Goal: Transaction & Acquisition: Purchase product/service

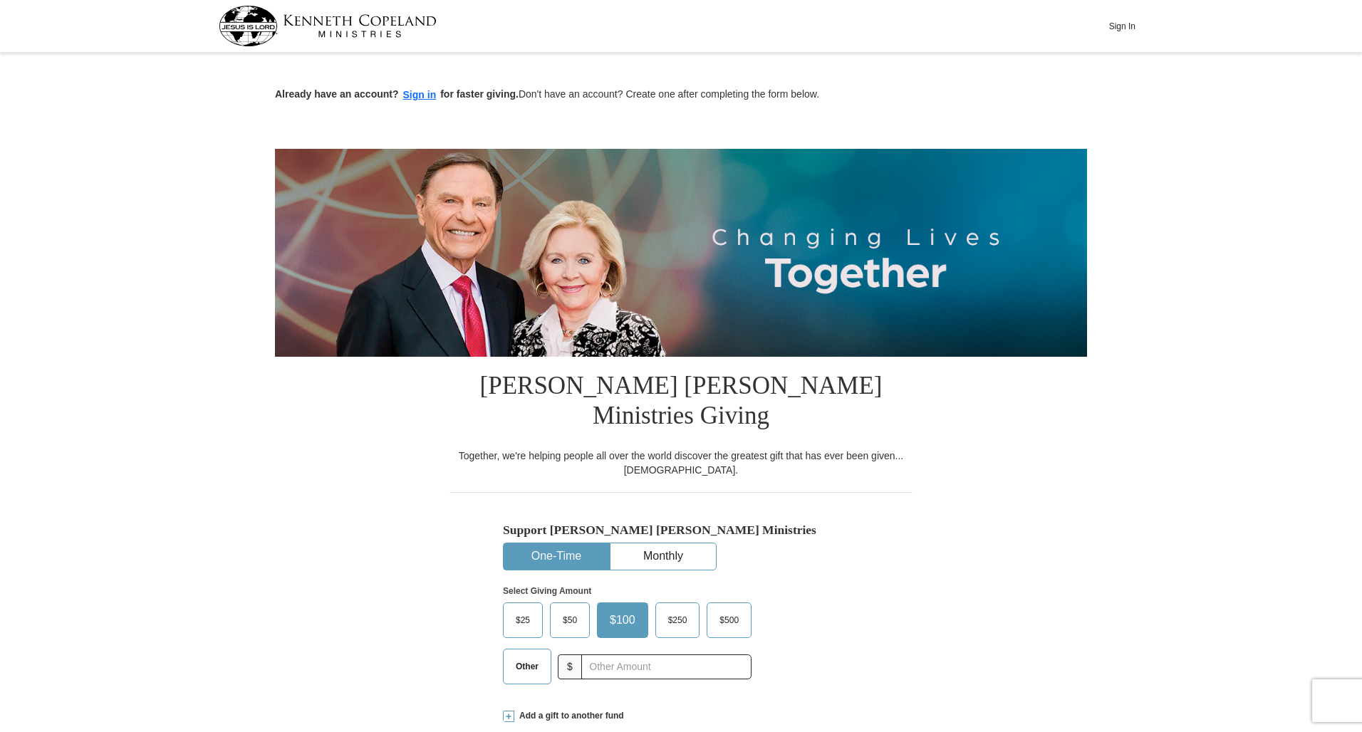
click at [524, 603] on label "$25" at bounding box center [523, 620] width 38 height 34
click at [0, 0] on input "$25" at bounding box center [0, 0] width 0 height 0
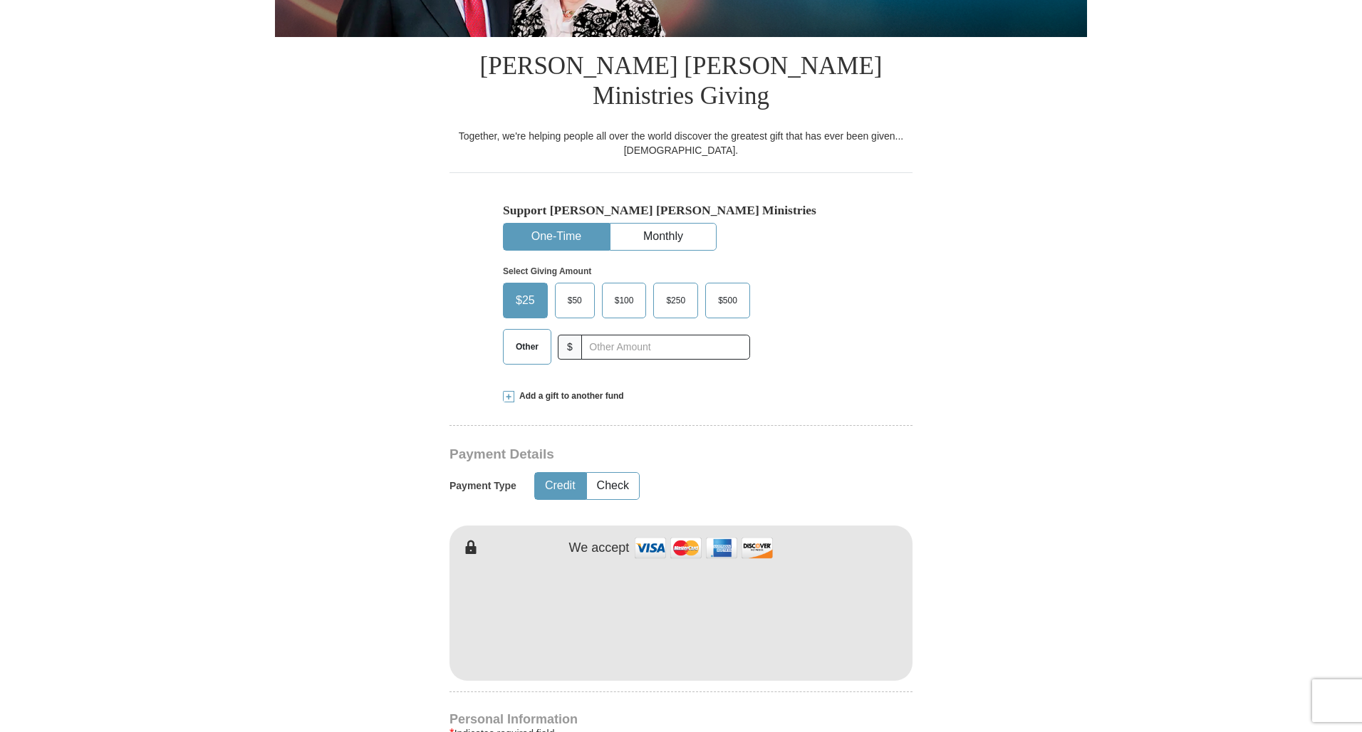
scroll to position [325, 0]
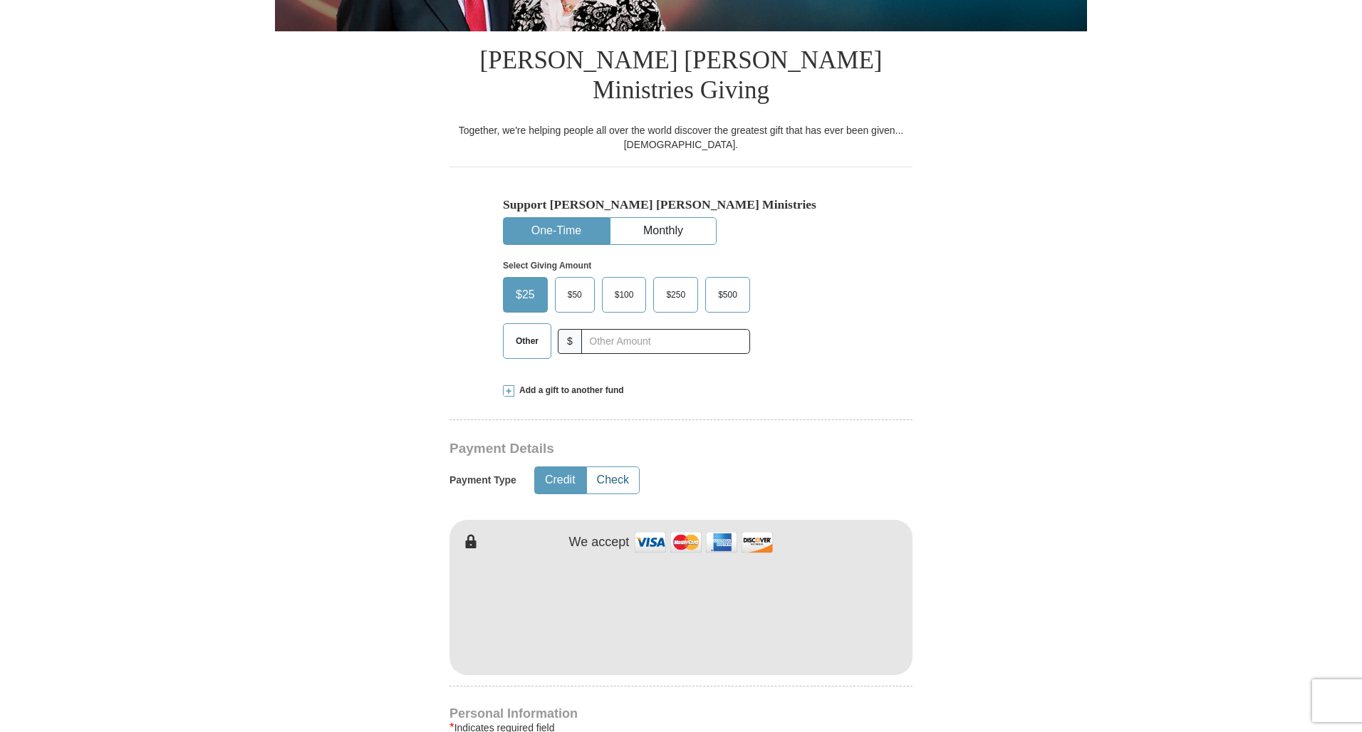
click at [617, 467] on button "Check" at bounding box center [613, 480] width 52 height 26
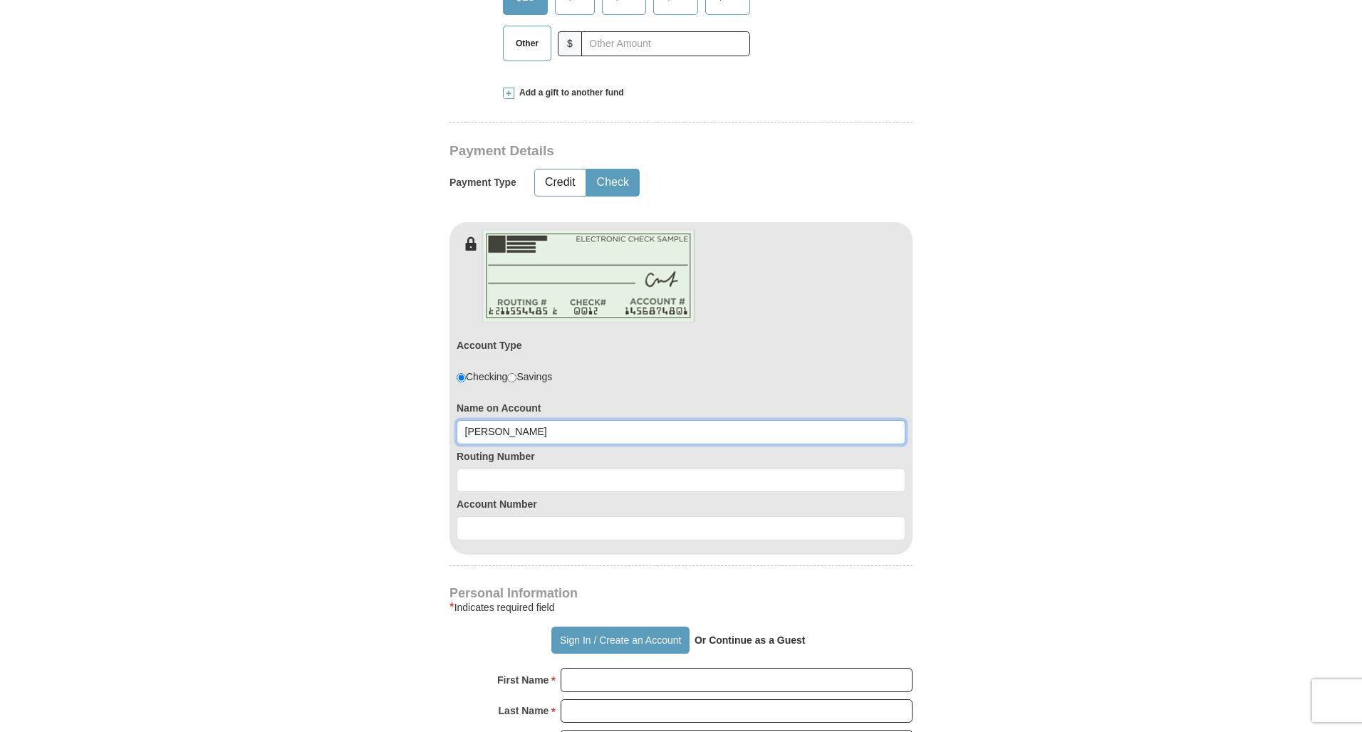
scroll to position [631, 1]
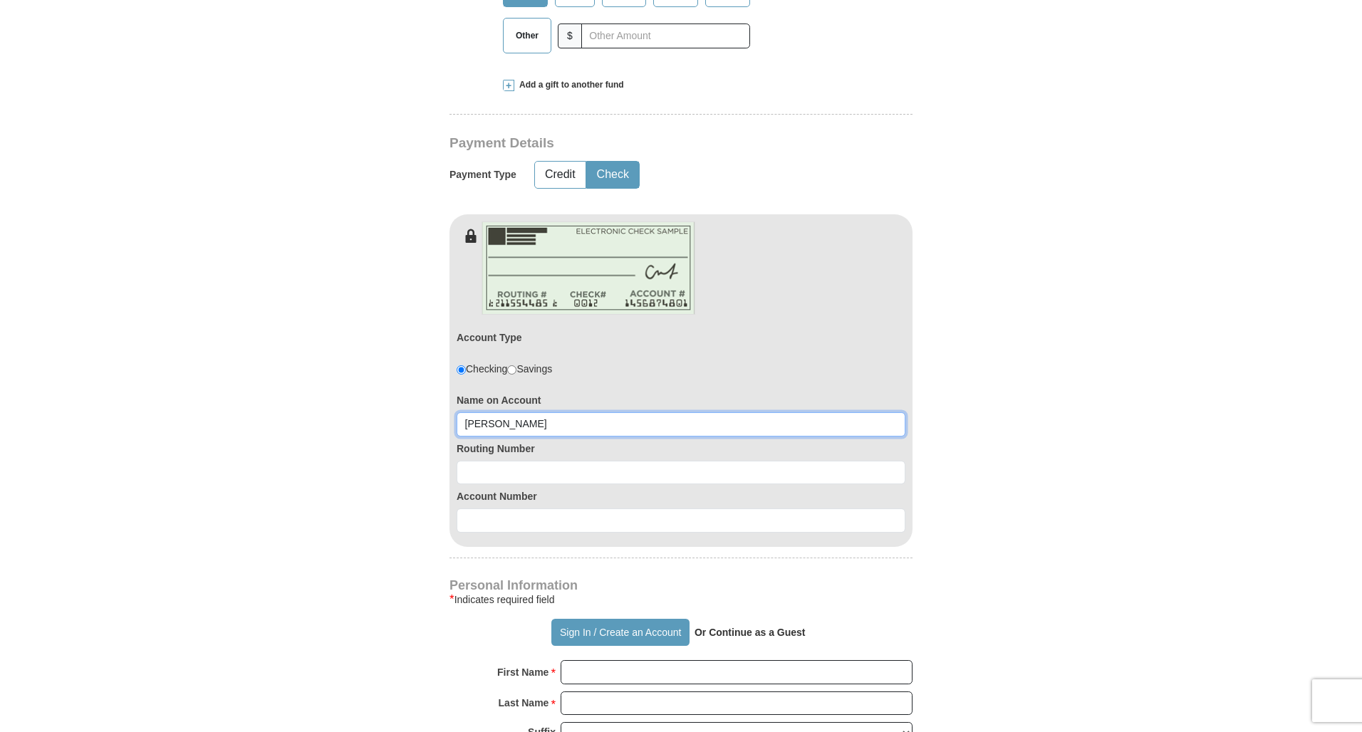
type input "[PERSON_NAME]"
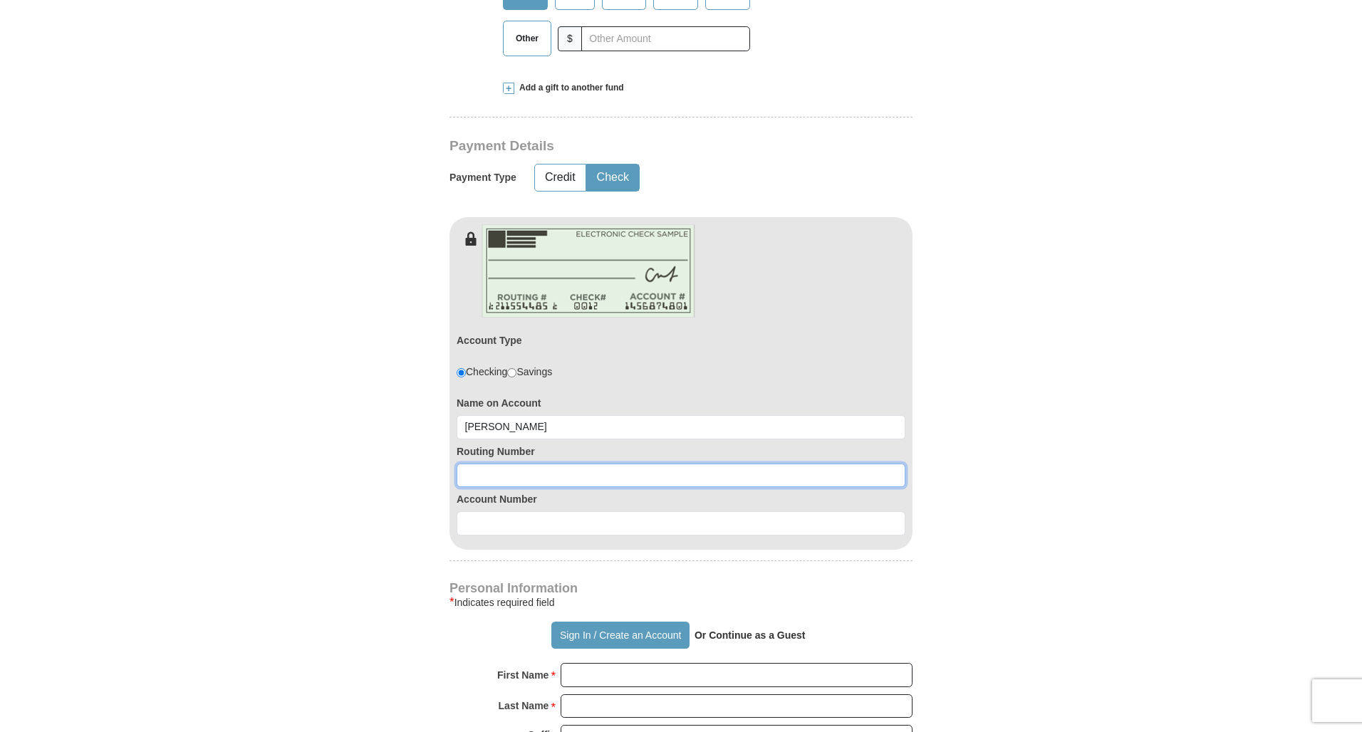
click at [477, 464] on input at bounding box center [681, 476] width 449 height 24
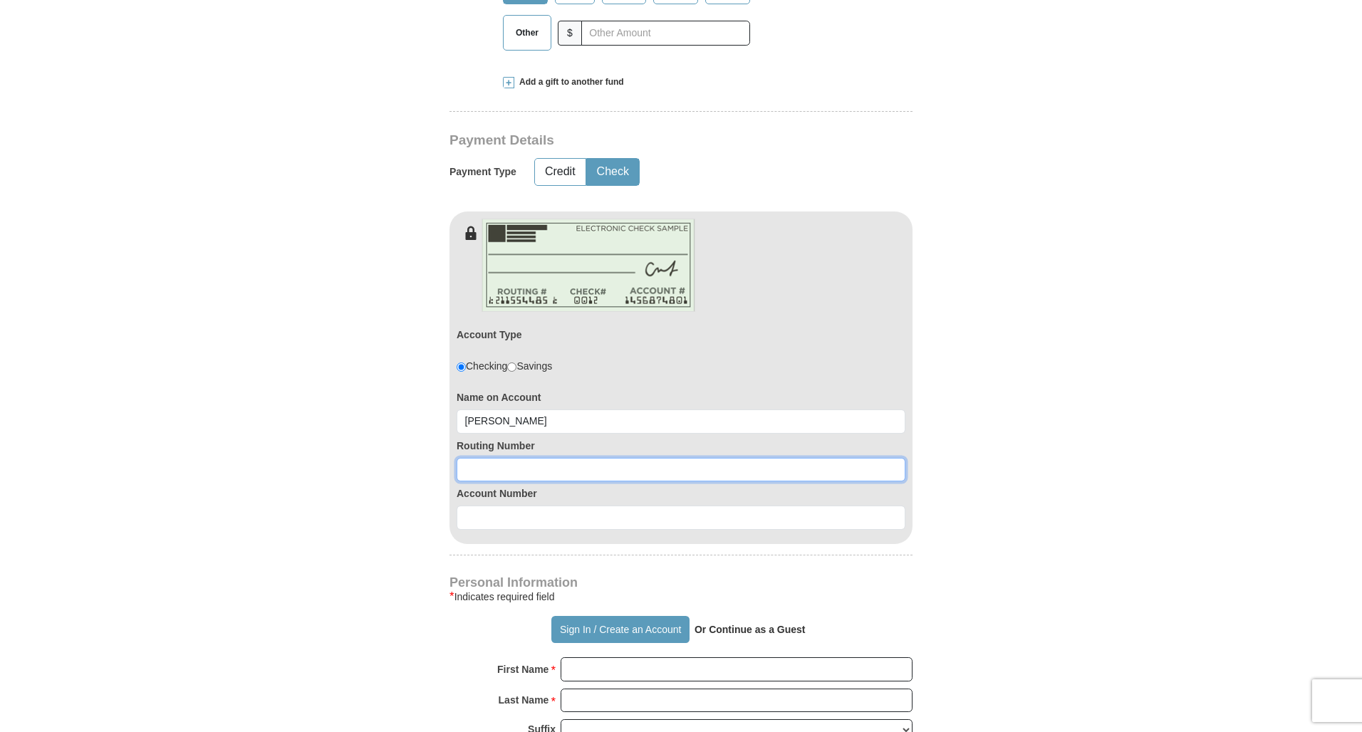
scroll to position [638, 0]
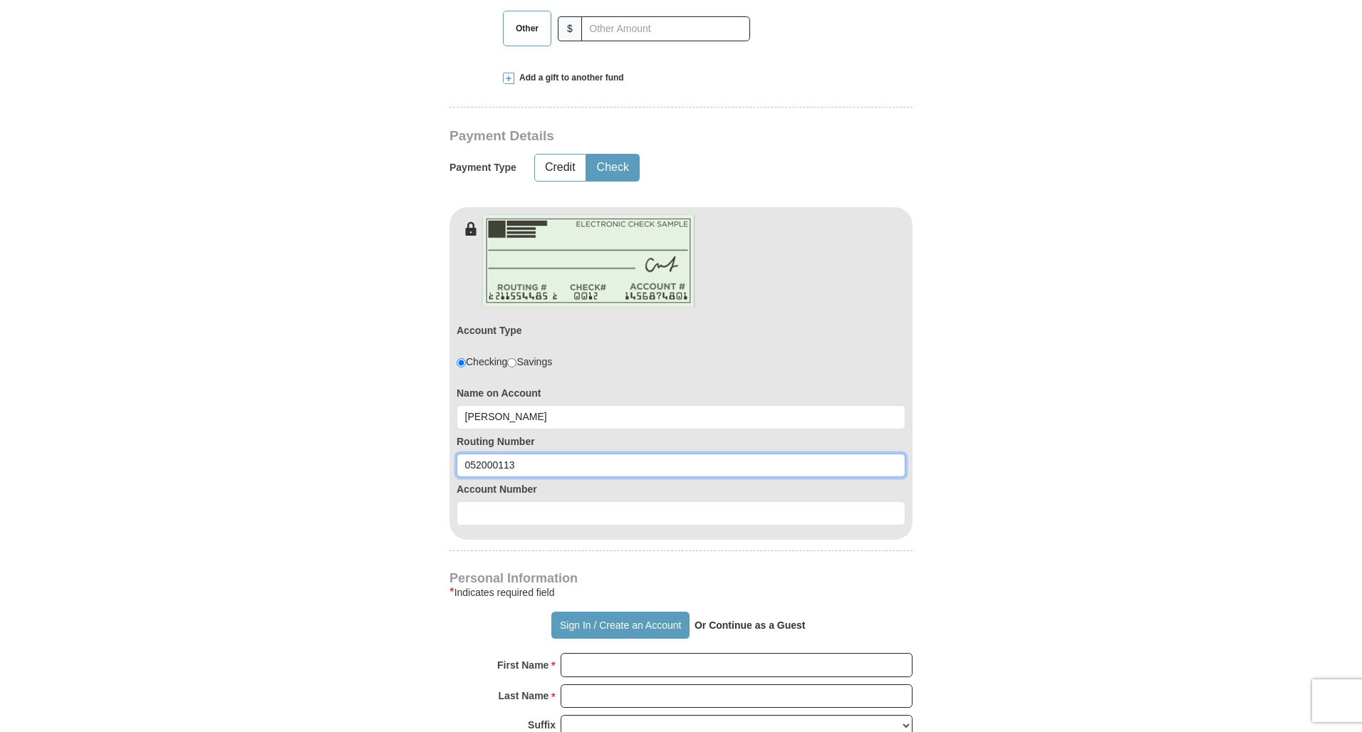
type input "052000113"
click at [489, 501] on input at bounding box center [681, 513] width 449 height 24
type input "12981424"
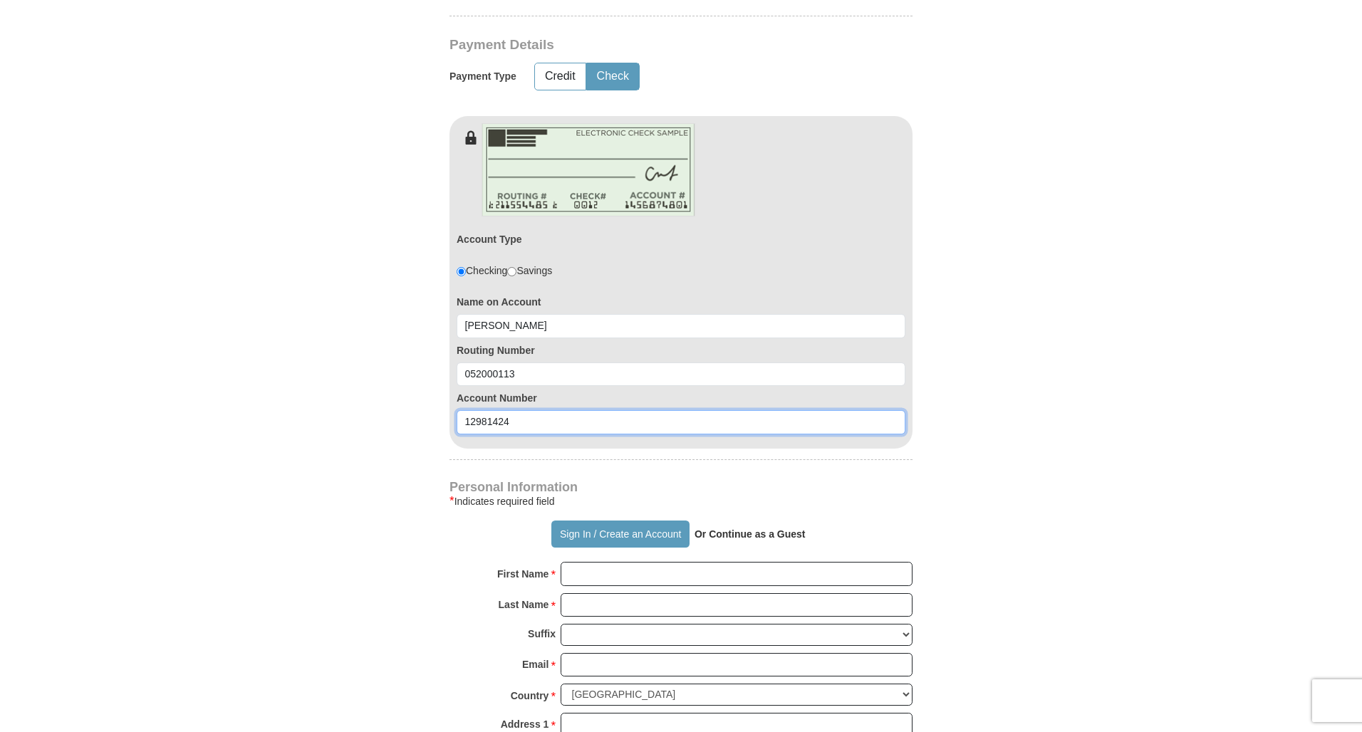
scroll to position [738, 0]
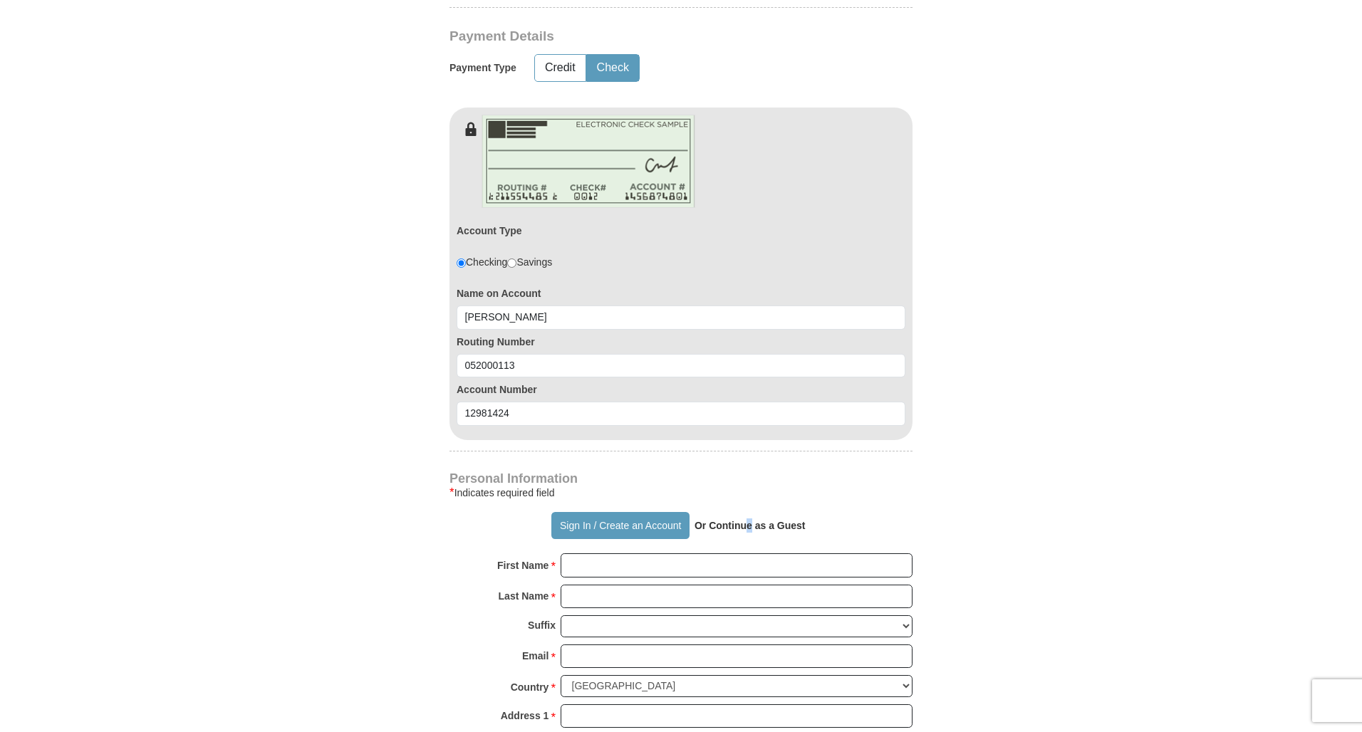
click at [749, 520] on strong "Or Continue as a Guest" at bounding box center [749, 525] width 111 height 11
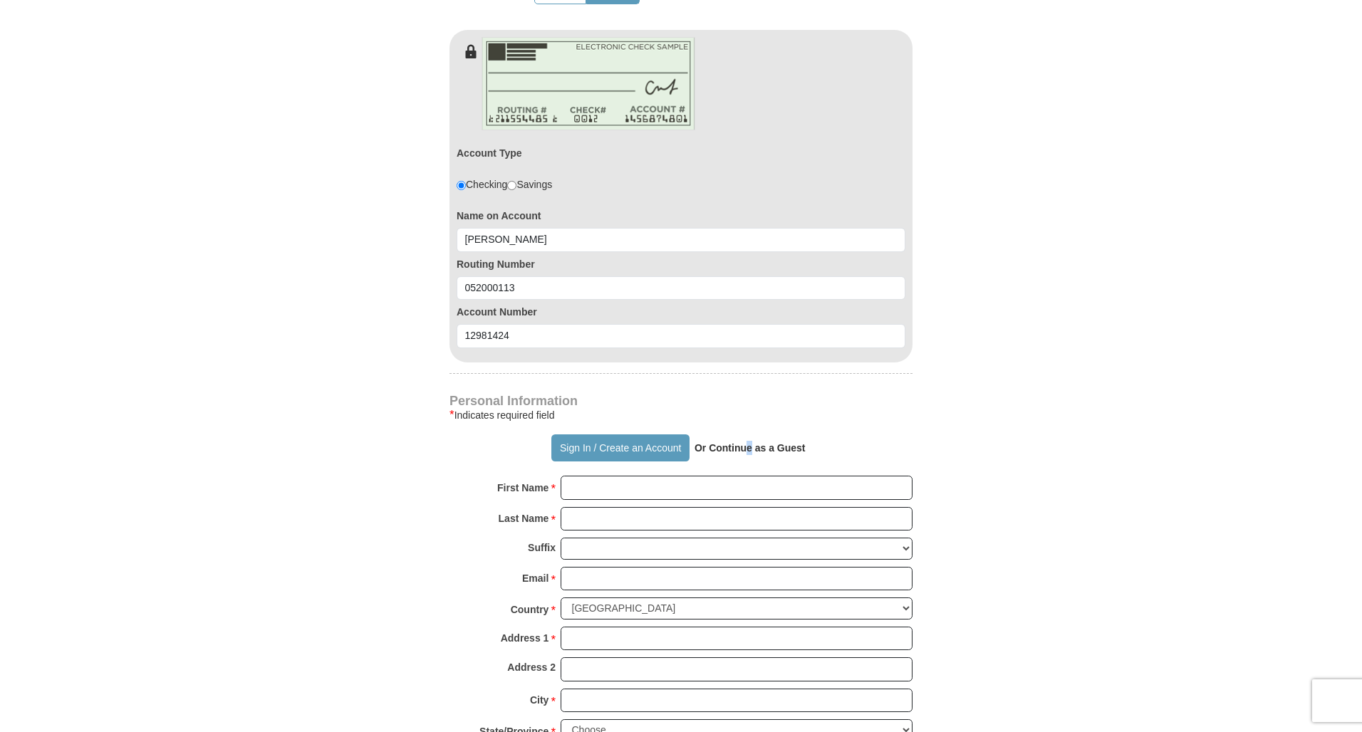
scroll to position [816, 0]
type input "[PERSON_NAME]"
type input "[EMAIL_ADDRESS][DOMAIN_NAME]"
click at [605, 475] on input "[PERSON_NAME]" at bounding box center [737, 487] width 352 height 24
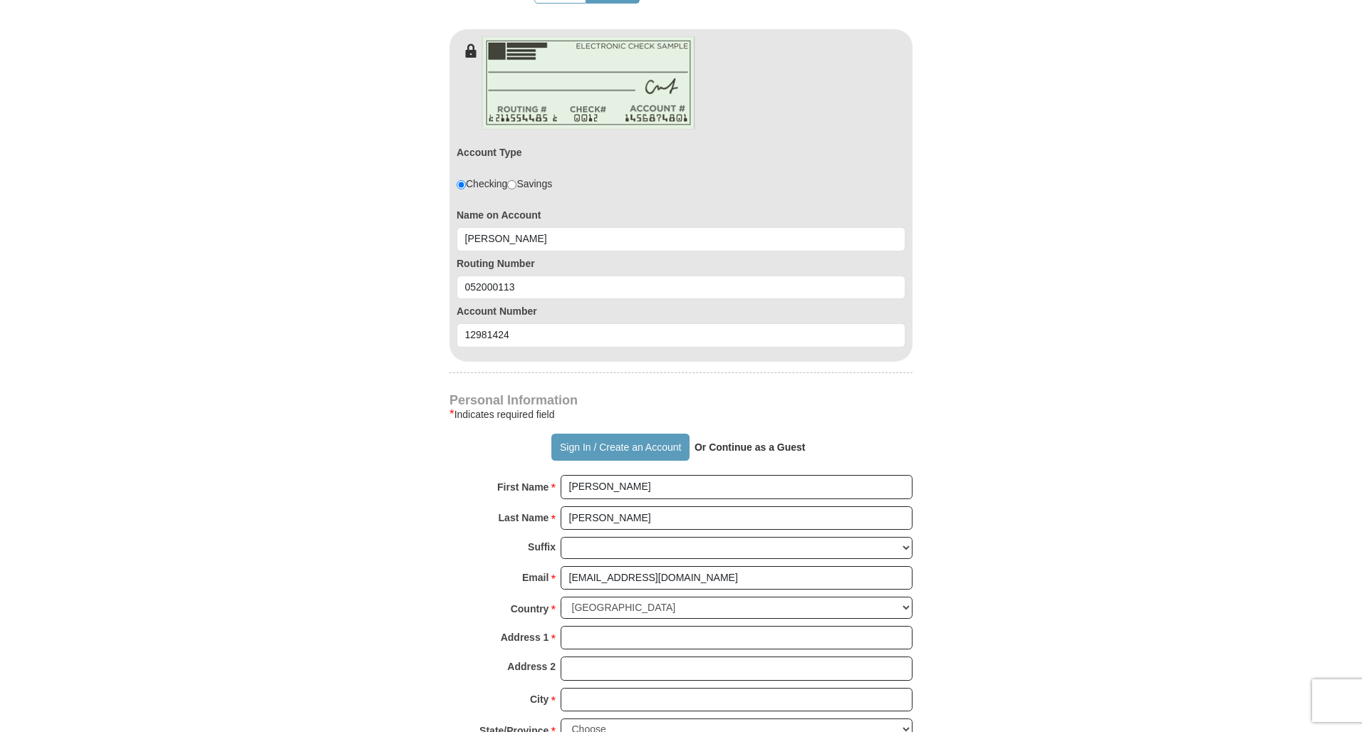
click at [645, 475] on input "[PERSON_NAME]" at bounding box center [737, 487] width 352 height 24
type input "[PERSON_NAME]"
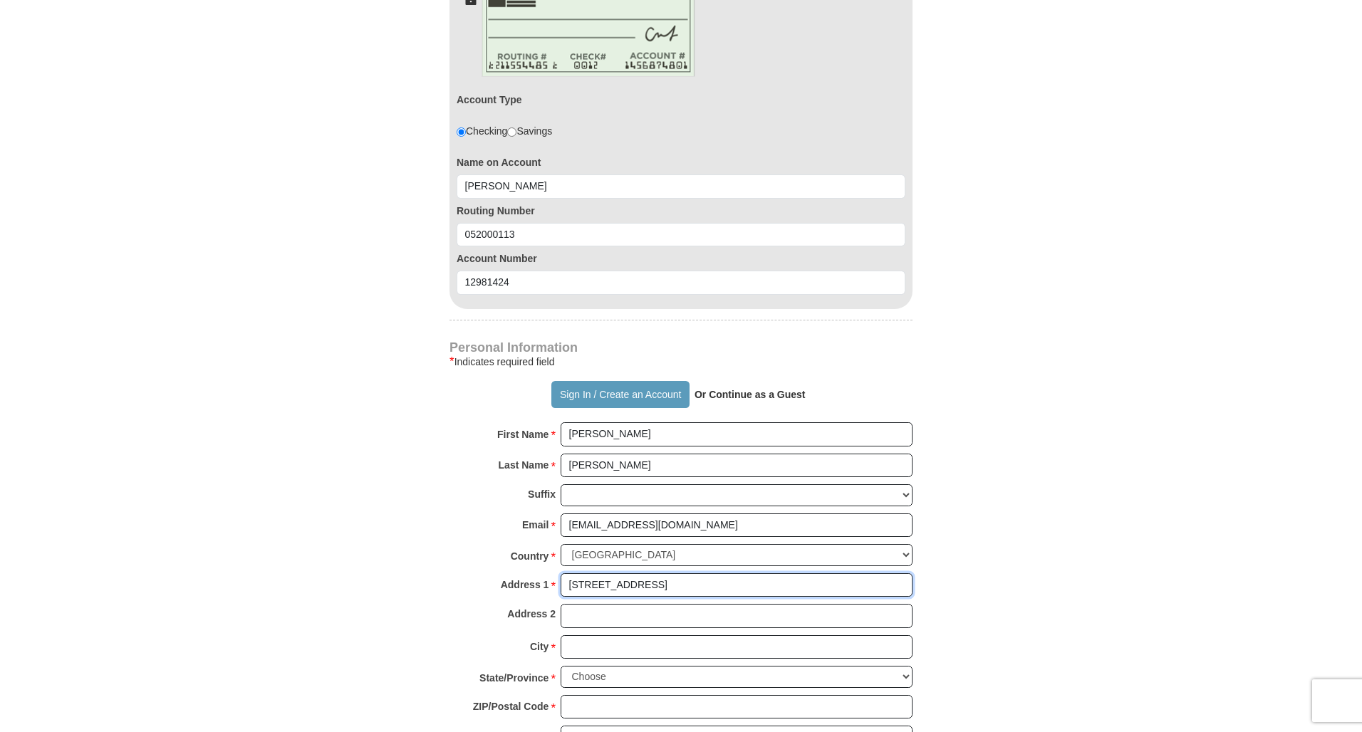
scroll to position [872, 0]
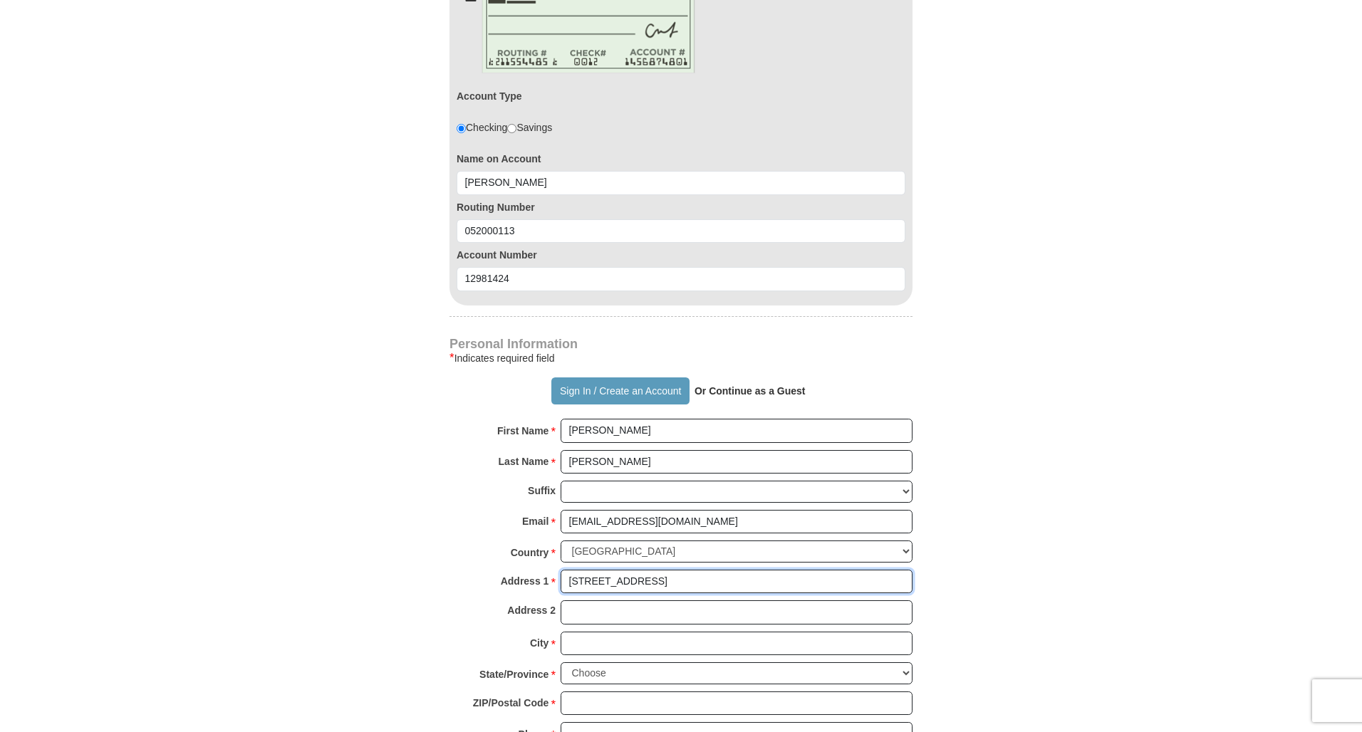
type input "[STREET_ADDRESS]"
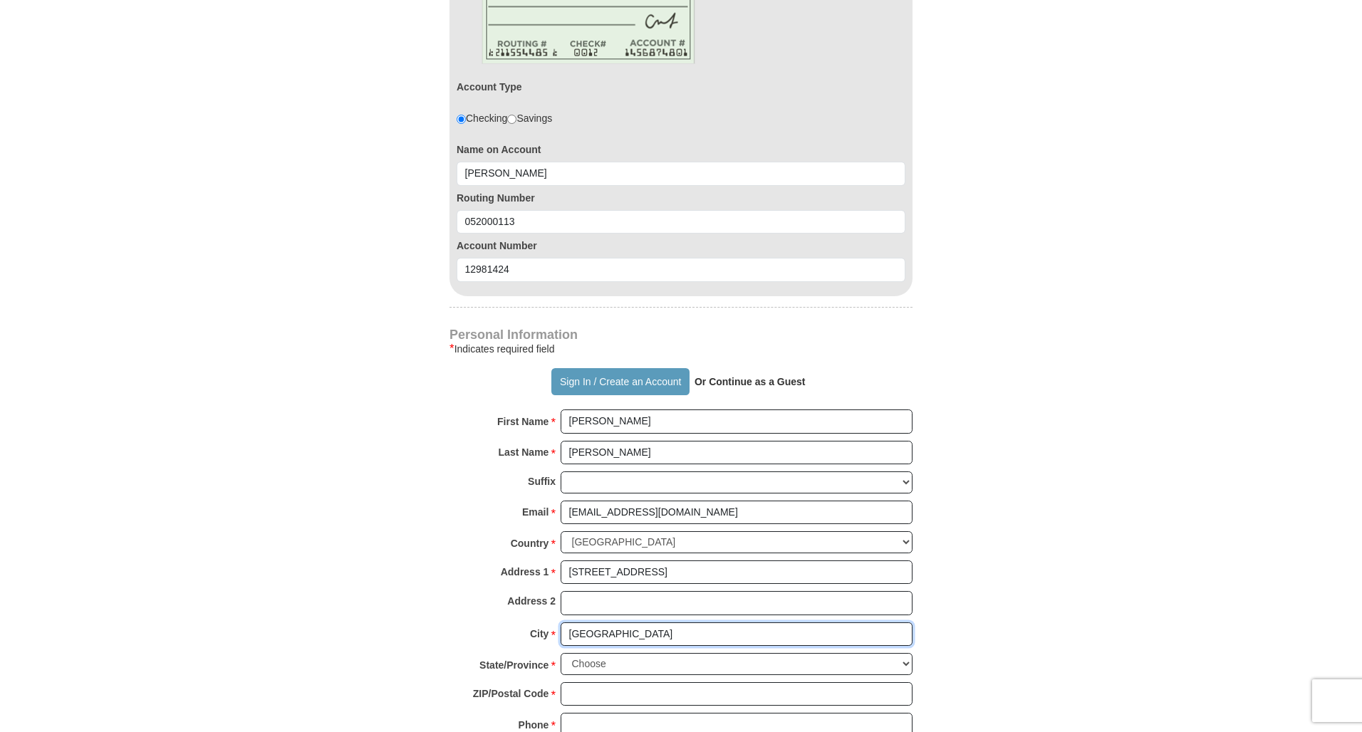
scroll to position [882, 1]
type input "[GEOGRAPHIC_DATA]"
select select "MD"
type input "21207"
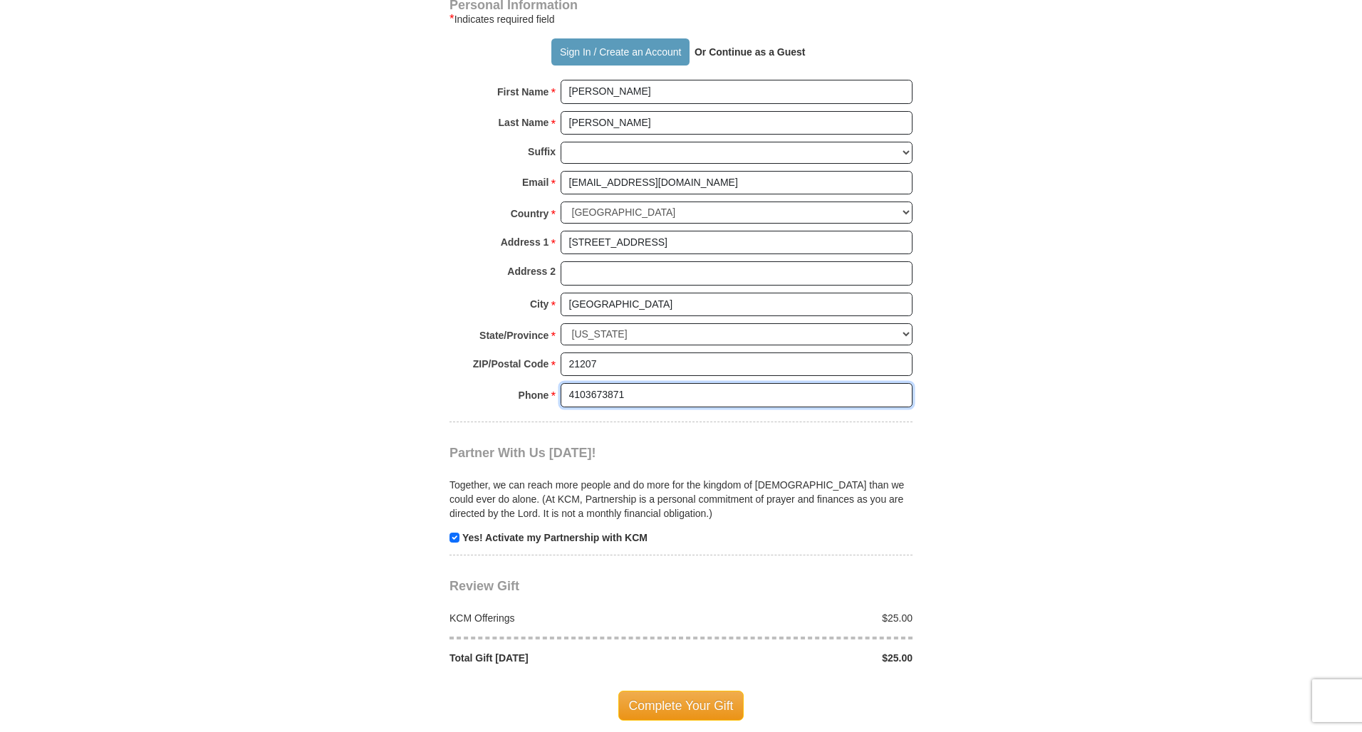
scroll to position [1219, 0]
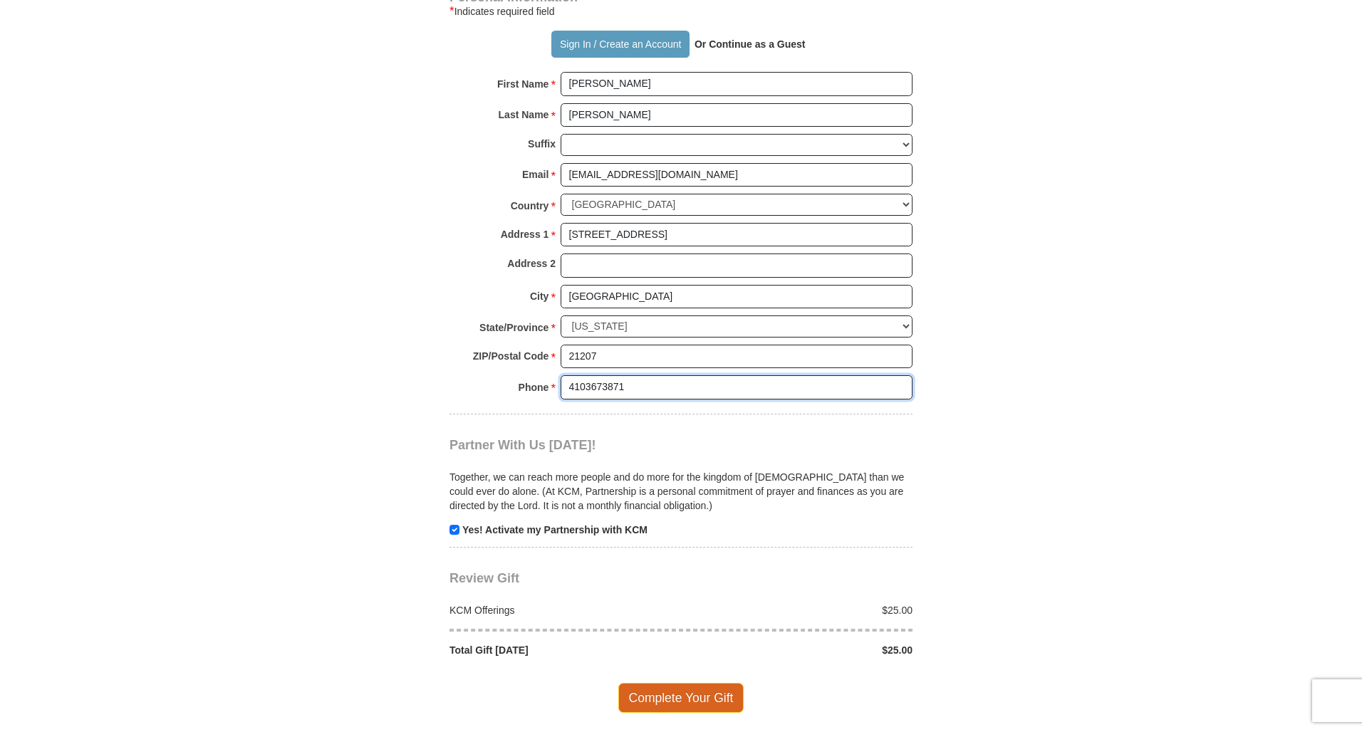
type input "4103673871"
click at [695, 683] on span "Complete Your Gift" at bounding box center [681, 698] width 126 height 30
